Goal: Transaction & Acquisition: Subscribe to service/newsletter

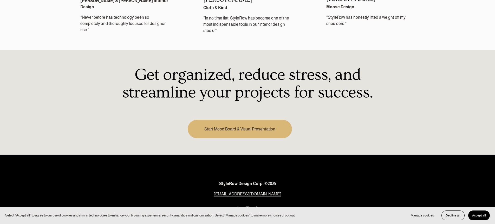
scroll to position [751, 0]
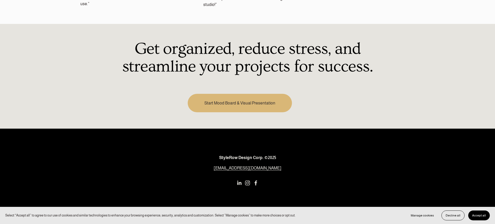
click at [260, 95] on link "Start Mood Board & Visual Presentation" at bounding box center [240, 103] width 104 height 18
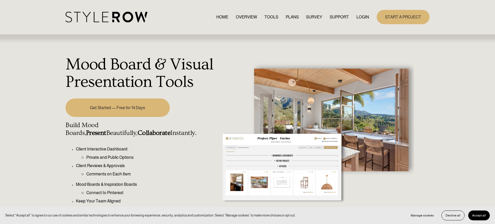
click at [287, 17] on link "PLANS" at bounding box center [292, 17] width 13 height 7
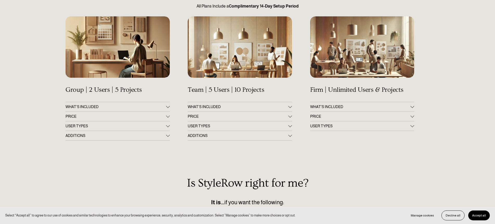
scroll to position [84, 0]
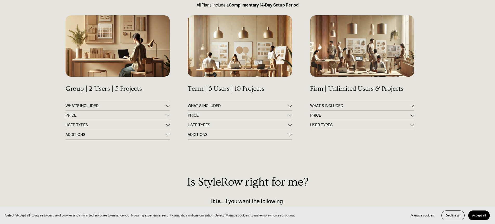
click at [166, 116] on div at bounding box center [168, 116] width 4 height 4
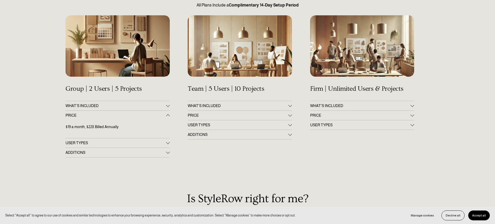
click at [168, 116] on div at bounding box center [168, 116] width 4 height 4
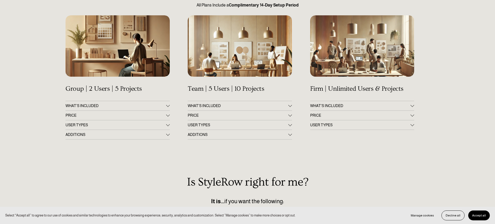
click at [168, 124] on div at bounding box center [168, 125] width 4 height 4
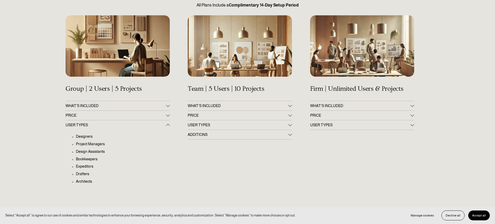
click at [168, 124] on div at bounding box center [168, 126] width 4 height 4
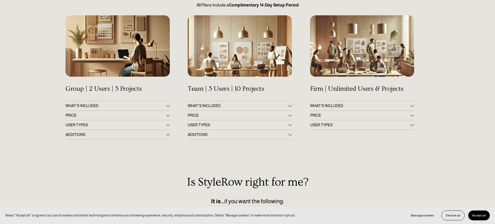
click at [167, 136] on div at bounding box center [168, 135] width 4 height 4
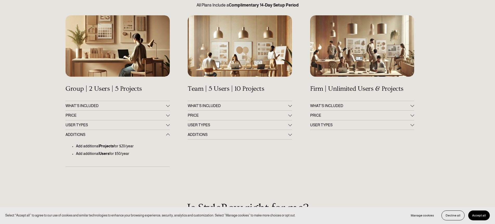
click at [167, 136] on div at bounding box center [168, 136] width 4 height 4
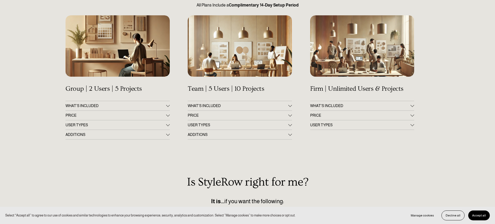
click at [168, 104] on button "WHAT'S INCLUDED" at bounding box center [118, 105] width 104 height 9
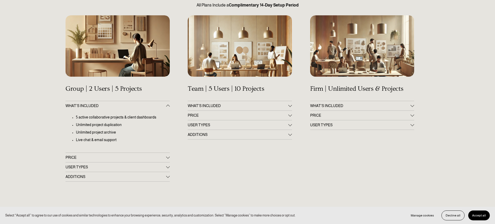
click at [168, 104] on button "WHAT'S INCLUDED" at bounding box center [118, 105] width 104 height 9
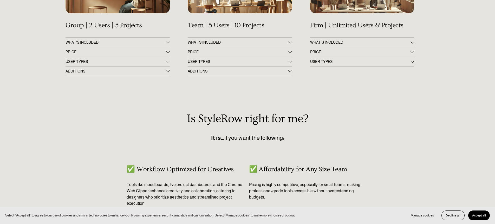
scroll to position [0, 0]
